Goal: Communication & Community: Answer question/provide support

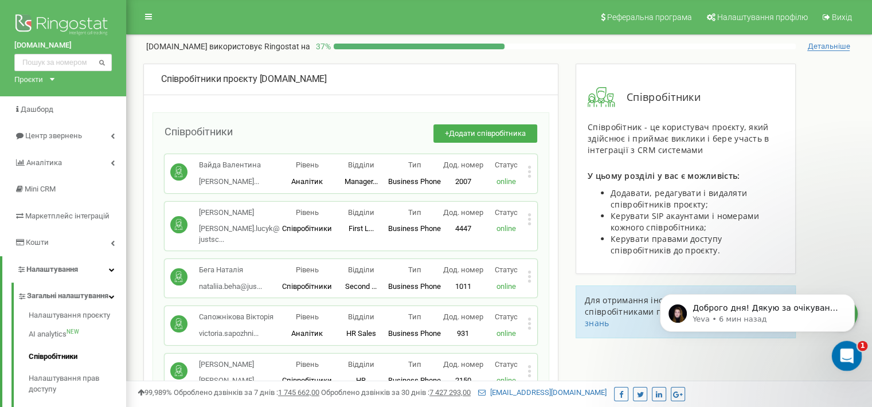
drag, startPoint x: 1034, startPoint y: 441, endPoint x: 840, endPoint y: 357, distance: 211.3
click at [842, 358] on icon "Открыть службу сообщений Intercom" at bounding box center [845, 354] width 19 height 19
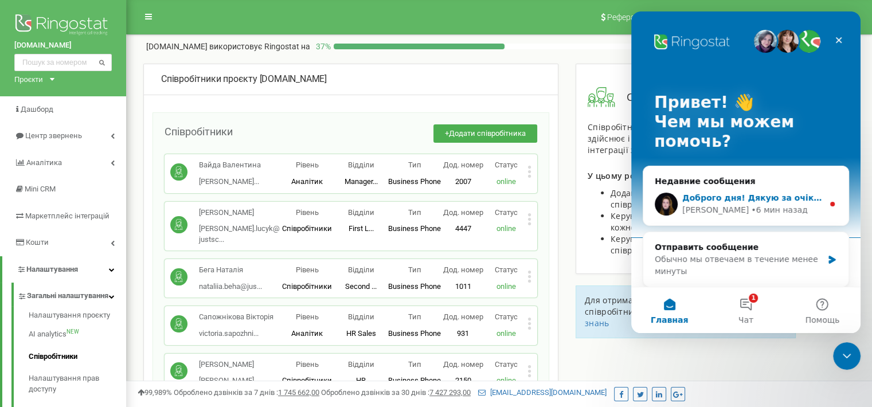
click at [751, 208] on div "• 6 мин назад" at bounding box center [779, 210] width 56 height 12
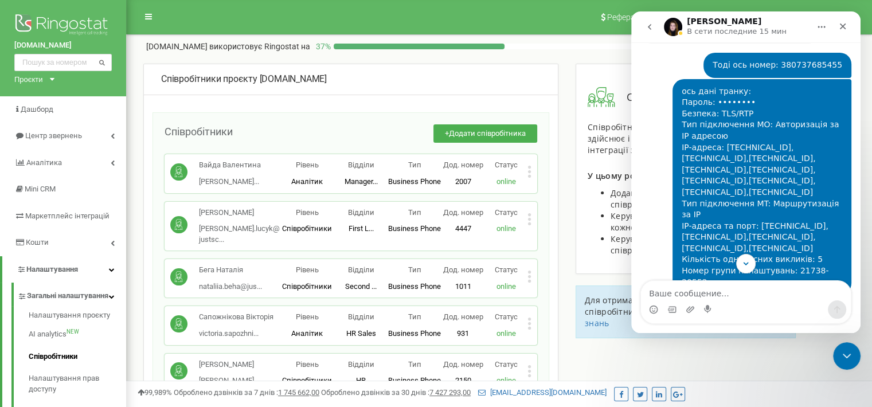
scroll to position [1076, 0]
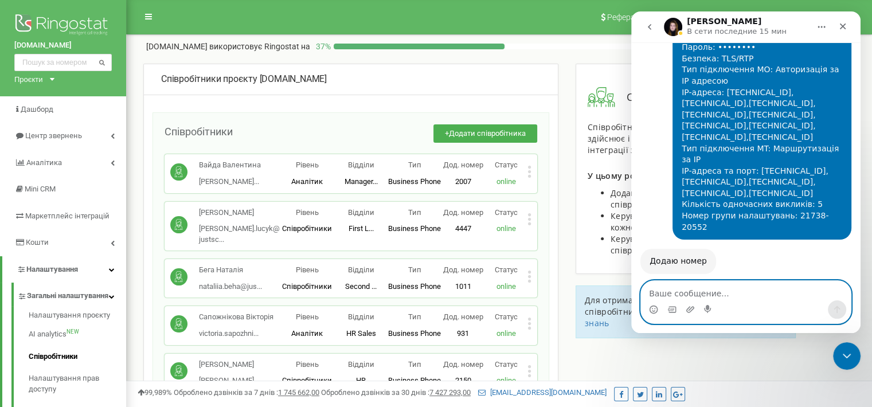
click at [730, 282] on textarea "Ваше сообщение..." at bounding box center [746, 290] width 210 height 19
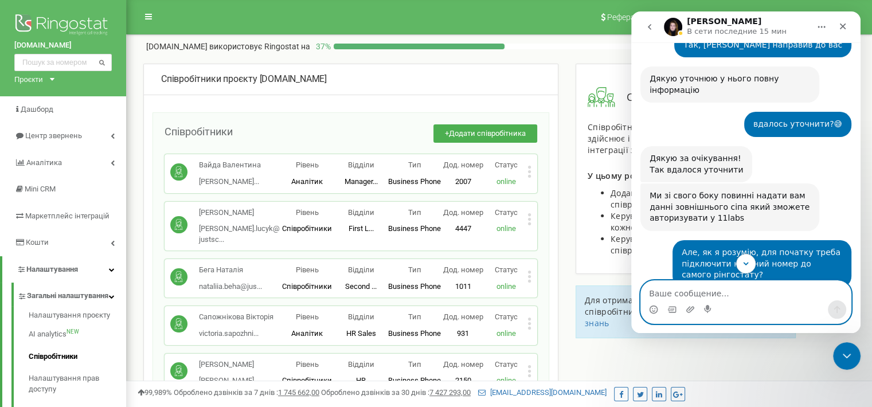
scroll to position [732, 0]
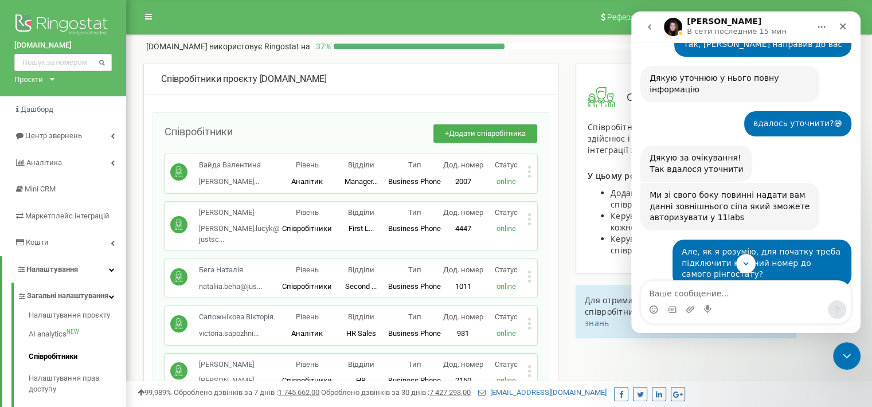
click at [790, 190] on div "Ми зі свого боку повинні надати вам данні зовнішнього сіпа який зможете авториз…" at bounding box center [730, 207] width 161 height 34
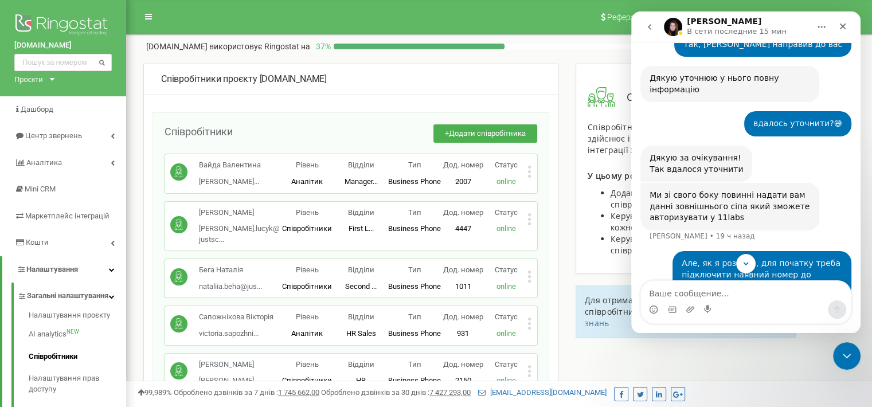
scroll to position [1, 0]
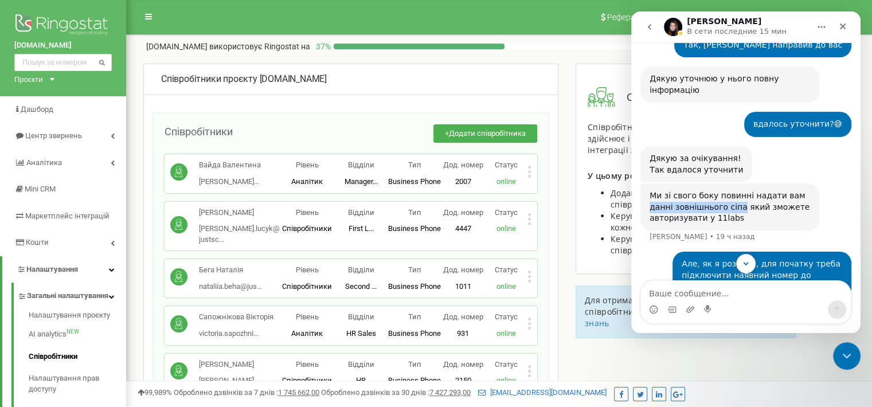
drag, startPoint x: 790, startPoint y: 129, endPoint x: 699, endPoint y: 141, distance: 92.0
click at [699, 190] on div "Ми зі свого боку повинні надати вам данні зовнішнього сіпа який зможете авториз…" at bounding box center [730, 207] width 161 height 34
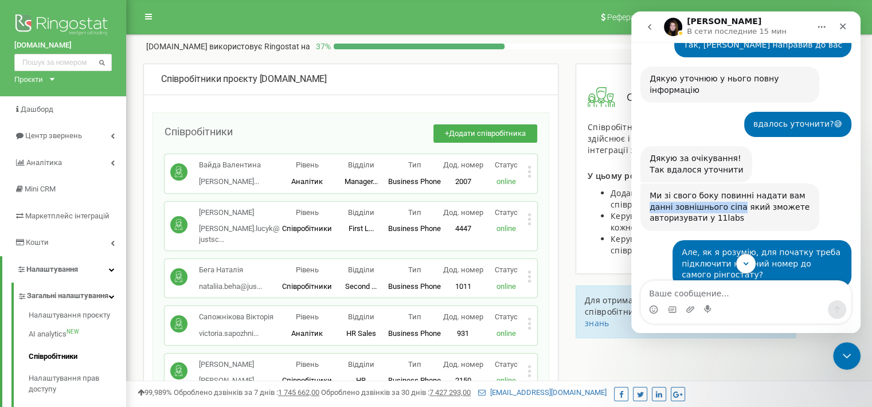
copy div "данні зовнішнього сіпа"
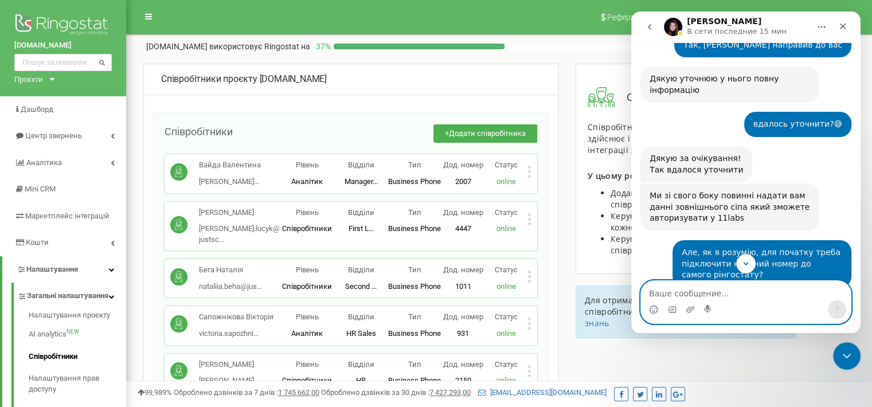
click at [745, 284] on textarea "Ваше сообщение..." at bounding box center [746, 290] width 210 height 19
paste textarea "данні зовнішнього сіпа"
type textarea "Тоді очікую від вас дані зовнішнього сіп транку"
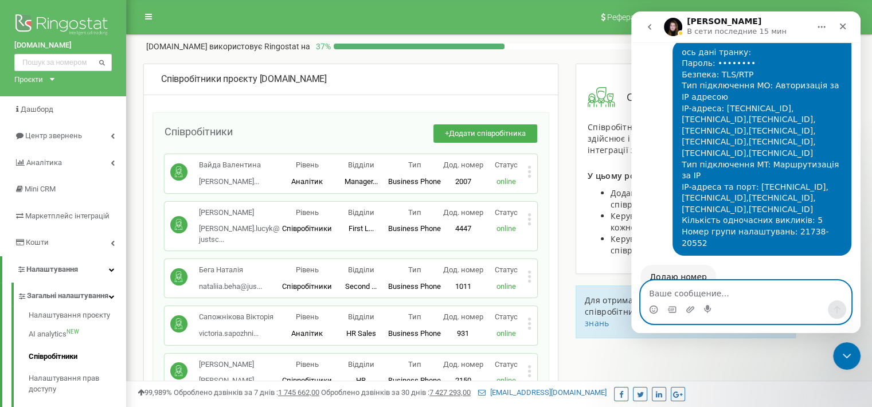
scroll to position [1122, 0]
